Goal: Communication & Community: Answer question/provide support

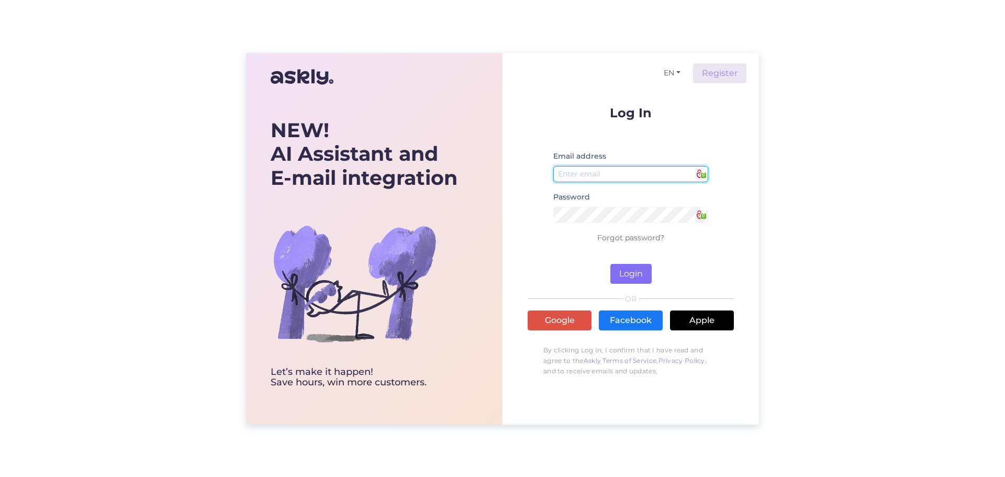
type input "[EMAIL_ADDRESS][DOMAIN_NAME]"
click at [623, 274] on button "Login" at bounding box center [630, 274] width 41 height 20
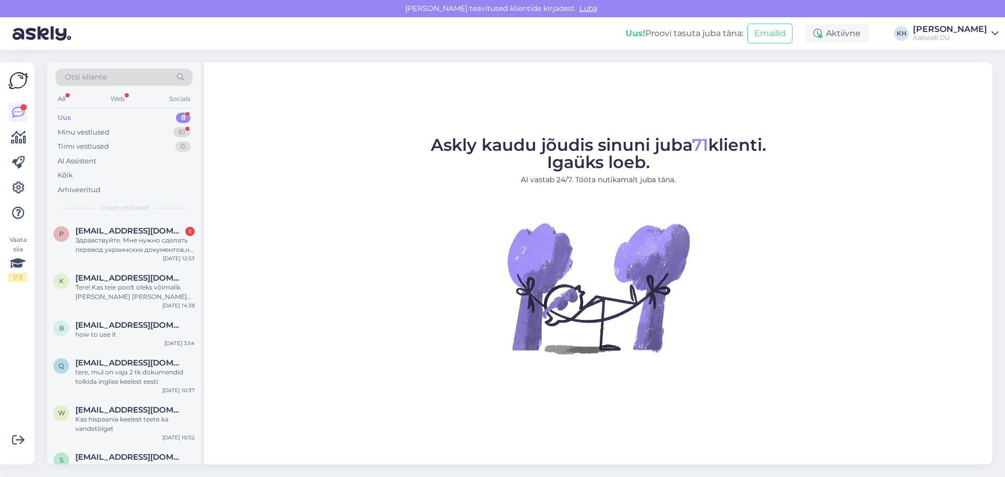
click at [69, 115] on div "Uus" at bounding box center [65, 118] width 14 height 10
click at [102, 231] on span "[EMAIL_ADDRESS][DOMAIN_NAME]" at bounding box center [129, 230] width 109 height 9
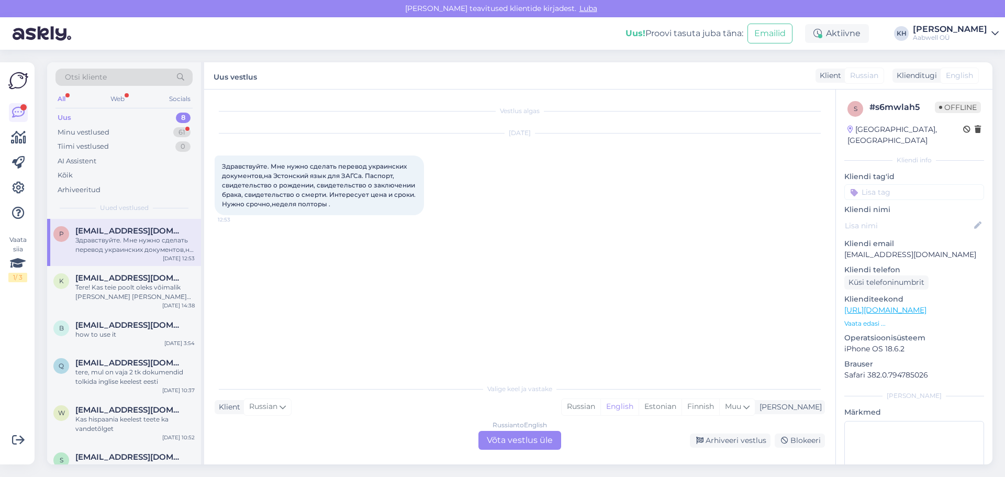
click at [499, 444] on div "Russian to English Võta vestlus üle" at bounding box center [519, 440] width 83 height 19
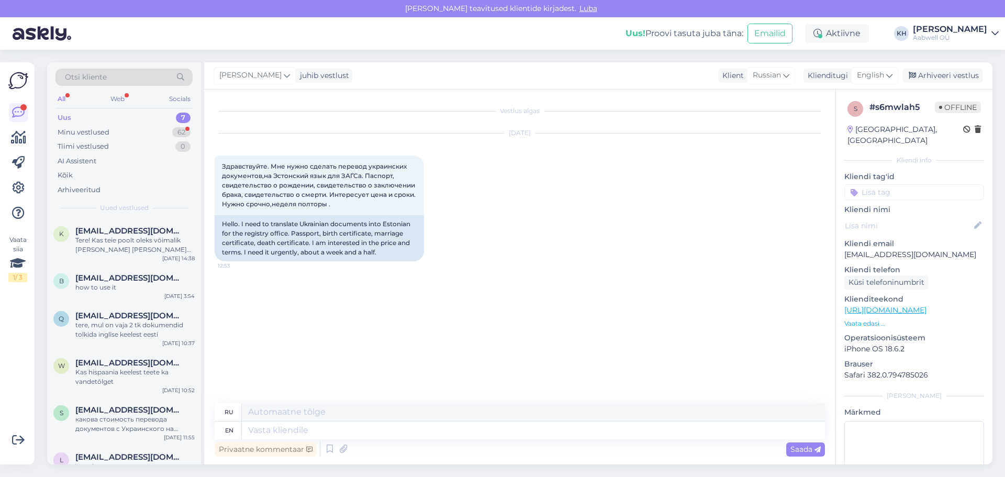
click at [233, 434] on div "en" at bounding box center [228, 430] width 27 height 18
click at [888, 80] on icon at bounding box center [889, 76] width 6 height 12
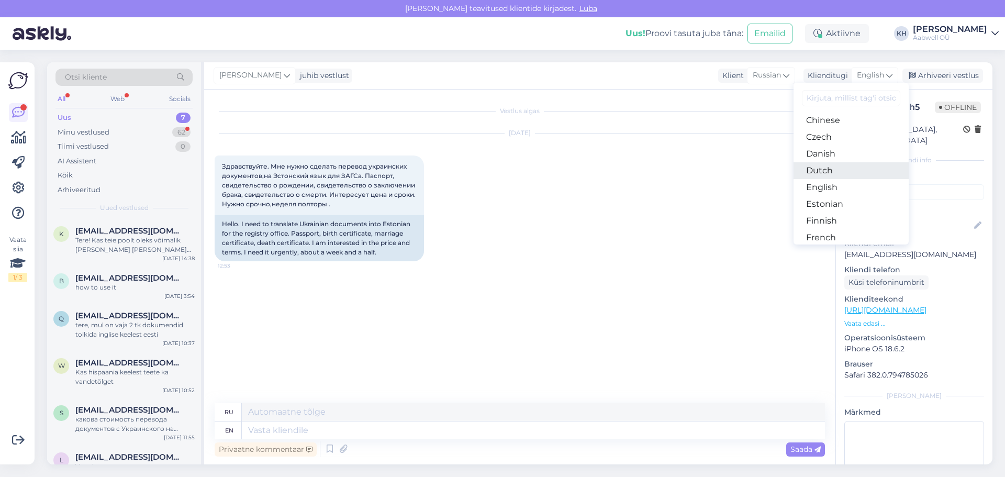
scroll to position [52, 0]
click at [831, 207] on link "Estonian" at bounding box center [851, 203] width 115 height 17
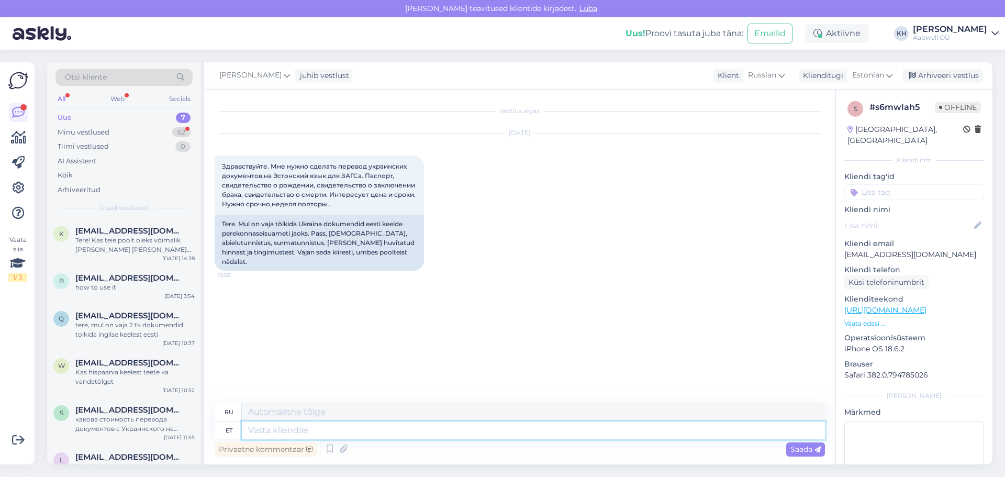
click at [317, 432] on textarea at bounding box center [533, 430] width 583 height 18
type textarea "Tere A"
type textarea "Привет"
type textarea "Tere Aitäh pär"
type textarea "Привет, спасибо."
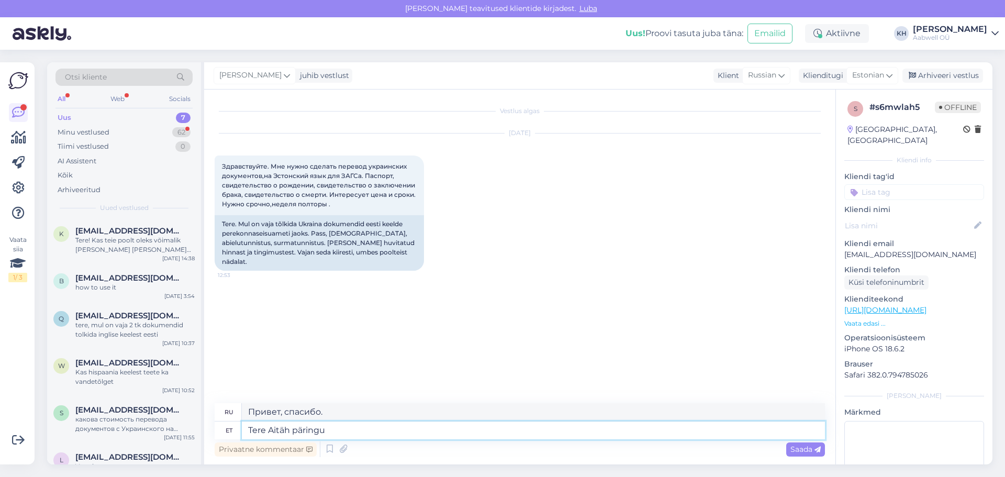
type textarea "Tere Aitäh päringu e"
type textarea "Здравствуйте, спасибо за ваш запрос."
type textarea "[PERSON_NAME] päringu eest."
type textarea "Здравствуйте. Спасибо за ваш запрос."
type textarea "[PERSON_NAME] päringu eest. Mei e"
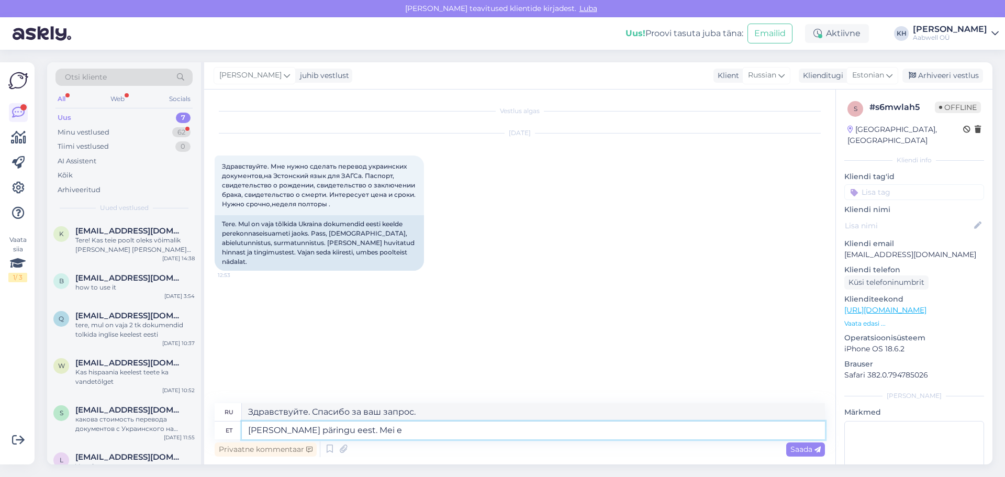
type textarea "Здравствуйте, спасибо за ваш запрос. Мэй"
type textarea "[PERSON_NAME] päringu eest. Meie kah"
type textarea "Здравствуйте, спасибо за ваш запрос. Мы"
type textarea "[PERSON_NAME] päringu eest. Meie kahjuks ei"
type textarea "Здравствуйте! Спасибо за ваш запрос. К сожалению для нас."
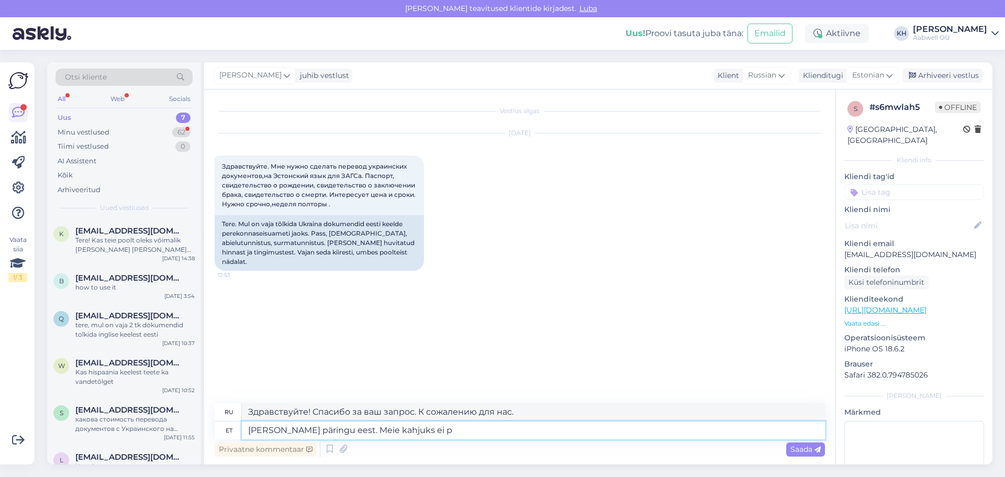
type textarea "[PERSON_NAME] päringu eest. Meie kahjuks ei pa"
type textarea "Здравствуйте! Спасибо за ваш запрос. К сожалению, мы не..."
type textarea "[PERSON_NAME] päringu eest. Meie kahjuks ei paku"
type textarea "Здравствуйте, спасибо за ваш запрос. К сожалению, мы не предлагаем"
type textarea "[PERSON_NAME] päringu eest. Meie kahjuks ei paku notariaalset"
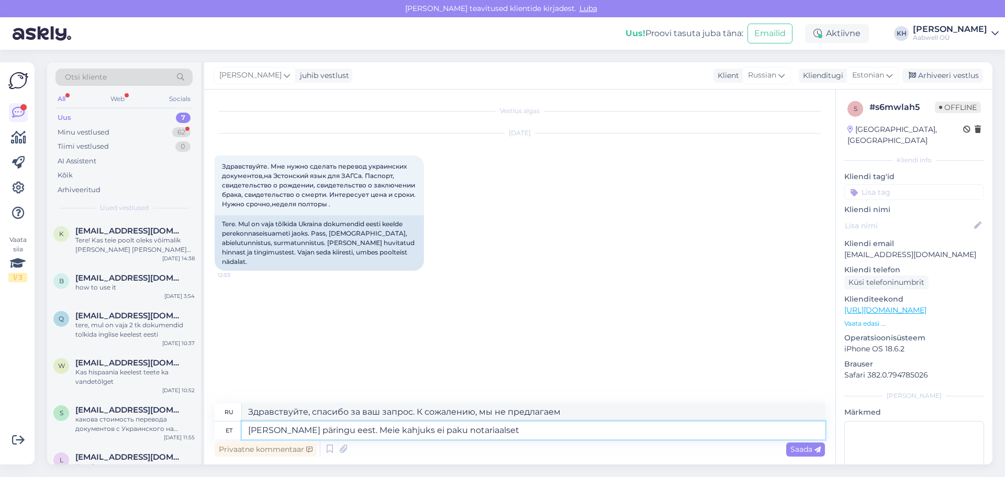
type textarea "Здравствуйте, спасибо за ваш запрос. К сожалению, мы не предлагаем нотариально …"
type textarea "[PERSON_NAME] päringu eest. Meie kahjuks ei paku notariaalset tõlget."
type textarea "Здравствуйте, спасибо за ваш запрос. К сожалению, мы не предоставляем нотариаль…"
type textarea "[PERSON_NAME] päringu eest. Meie kahjuks ei paku notariaalset tõlget. [GEOGRAPH…"
type textarea "Здравствуйте! Спасибо за ваш запрос. К сожалению, мы не предлагаем нотариально …"
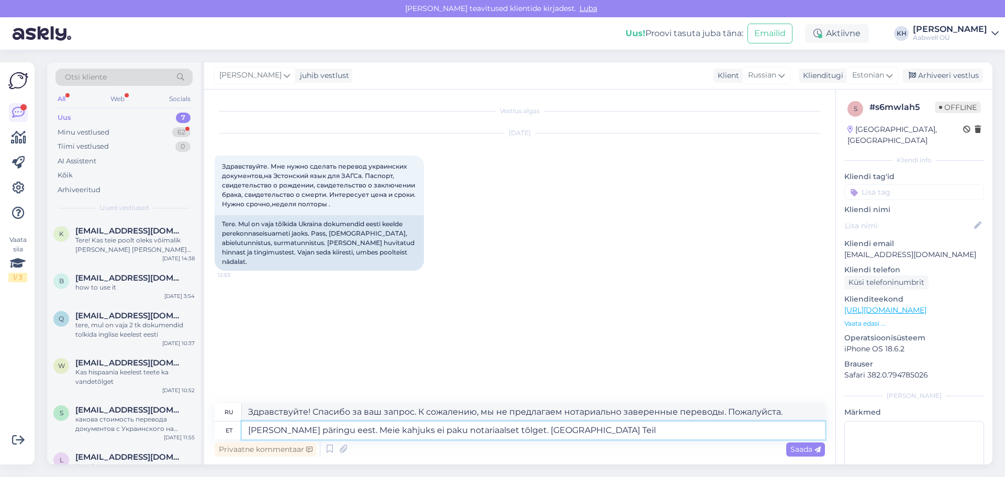
type textarea "[PERSON_NAME] päringu eest. Meie kahjuks ei paku notariaalset tõlget. Palun Tei…"
type textarea "Здравствуйте, спасибо за ваш запрос. К сожалению, мы не предоставляем нотариаль…"
type textarea "[PERSON_NAME] päringu eest. Meie kahjuks ei paku notariaalset tõlget. Palun Tei…"
type textarea "Здравствуйте! Спасибо за ваш запрос. К сожалению, мы не предоставляем нотариаль…"
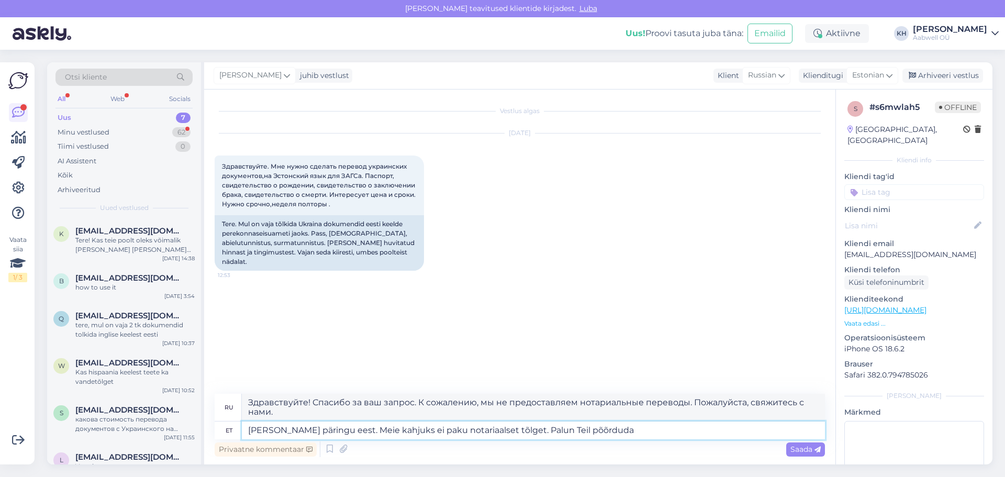
type textarea "[PERSON_NAME] päringu eest. Meie kahjuks ei paku notariaalset tõlget. Palun Tei…"
type textarea "Здравствуйте, спасибо за ваш запрос. К сожалению, мы не предоставляем нотариаль…"
type textarea "[PERSON_NAME] päringu eest. Meie kahjuks ei paku notariaalset tõlget. [GEOGRAPH…"
type textarea "Здравствуйте, спасибо за ваш запрос. К сожалению, мы не предоставляем нотариаль…"
type textarea "[PERSON_NAME] päringu eest. Meie kahjuks ei paku notariaalset tõlget. [GEOGRAPH…"
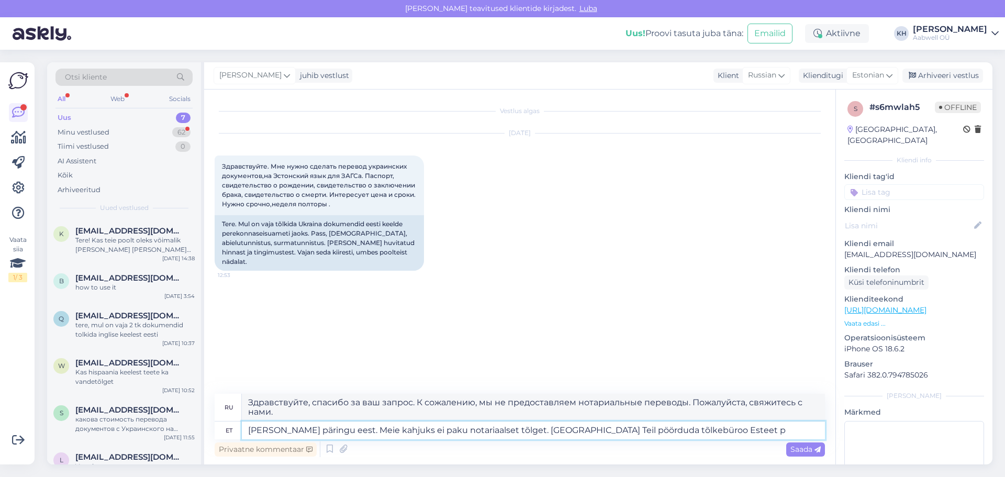
type textarea "Здравствуйте, спасибо за ваш запрос. К сожалению, мы не предлагаем нотариальные…"
type textarea "[PERSON_NAME] päringu eest. Meie kahjuks ei paku notariaalset tõlget. [GEOGRAPH…"
type textarea "Здравствуйте, спасибо за ваш запрос. К сожалению, мы не предоставляем нотариаль…"
type textarea "[PERSON_NAME] päringu eest. Meie kahjuks ei paku notariaalset tõlget. [GEOGRAPH…"
type textarea "Здравствуйте, спасибо за ваш запрос. К сожалению, мы не предлагаем нотариальные…"
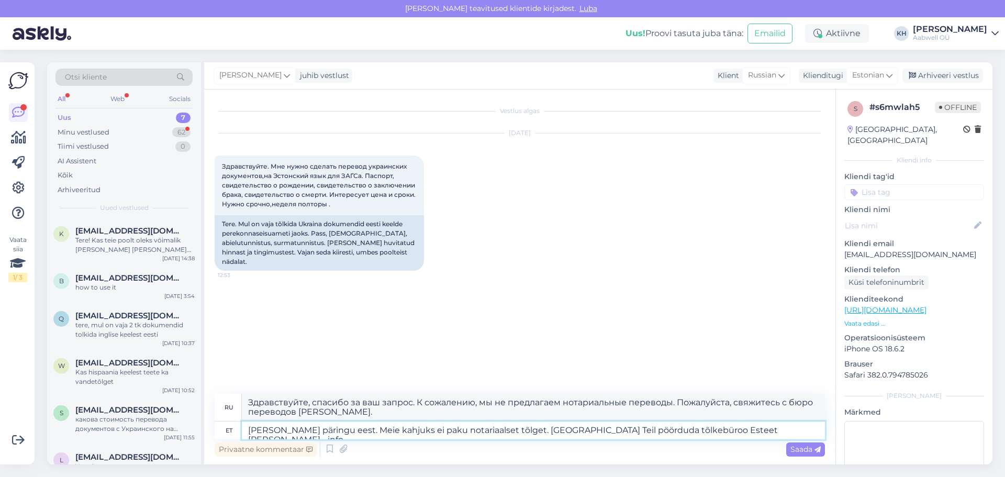
type textarea "[PERSON_NAME] päringu eest. Meie kahjuks ei paku notariaalset tõlget. [GEOGRAPH…"
type textarea "Здравствуйте, спасибо за ваш запрос. К сожалению, мы не предлагаем нотариальные…"
type textarea "[PERSON_NAME] päringu eest. Meie kahjuks ei paku notariaalset tõlget. [GEOGRAPH…"
type textarea "Здравствуйте, спасибо за ваш запрос. К сожалению, мы не предлагаем нотариальные…"
type textarea "[PERSON_NAME] päringu eest. Meie kahjuks ei paku notariaalset tõlget. [GEOGRAPH…"
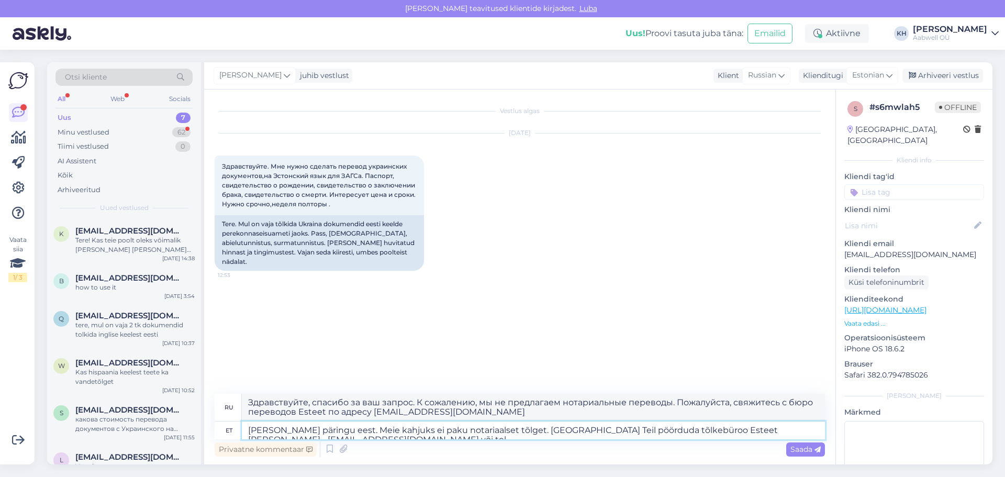
type textarea "Здравствуйте, спасибо за ваш запрос. К сожалению, мы не предлагаем нотариальные…"
type textarea "[PERSON_NAME] päringu eest. Meie kahjuks ei paku notariaalset tõlget. [GEOGRAPH…"
type textarea "Здравствуйте, спасибо за ваш запрос. К сожалению, мы не предлагаем нотариальные…"
paste textarea "5668 2472"
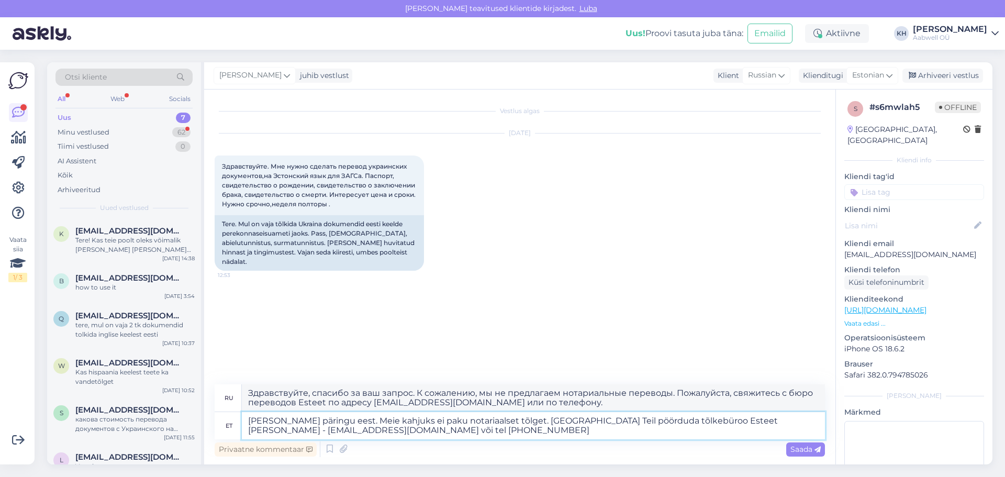
type textarea "[PERSON_NAME] päringu eest. Meie kahjuks ei paku notariaalset tõlget. [GEOGRAPH…"
type textarea "Здравствуйте, спасибо за ваш запрос. К сожалению, мы не предлагаем нотариальные…"
click at [250, 429] on textarea "[PERSON_NAME] päringu eest. Meie kahjuks ei paku notariaalset tõlget. [GEOGRAPH…" at bounding box center [533, 425] width 583 height 27
type textarea "[PERSON_NAME] päringu eest. Meie kahjuks ei paku notariaalset tõlget. [GEOGRAPH…"
type textarea "Здравствуйте, спасибо за ваш запрос. К сожалению, мы не предлагаем нотариальные…"
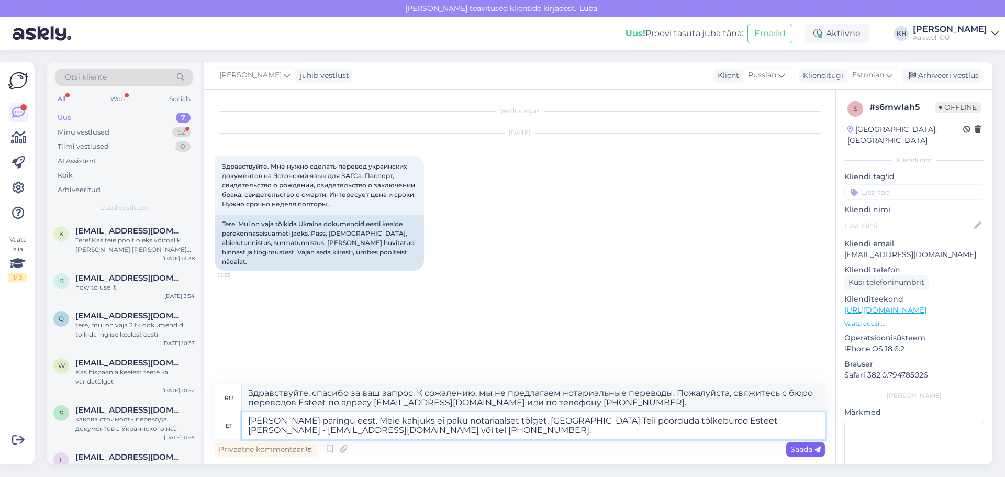
type textarea "[PERSON_NAME] päringu eest. Meie kahjuks ei paku notariaalset tõlget. [GEOGRAPH…"
click at [804, 452] on span "Saada" at bounding box center [805, 448] width 30 height 9
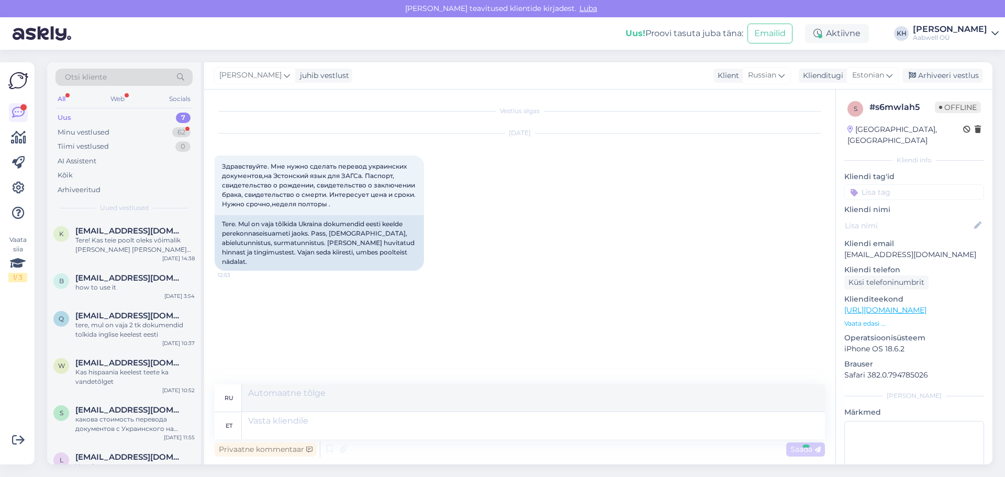
scroll to position [0, 0]
